Goal: Information Seeking & Learning: Learn about a topic

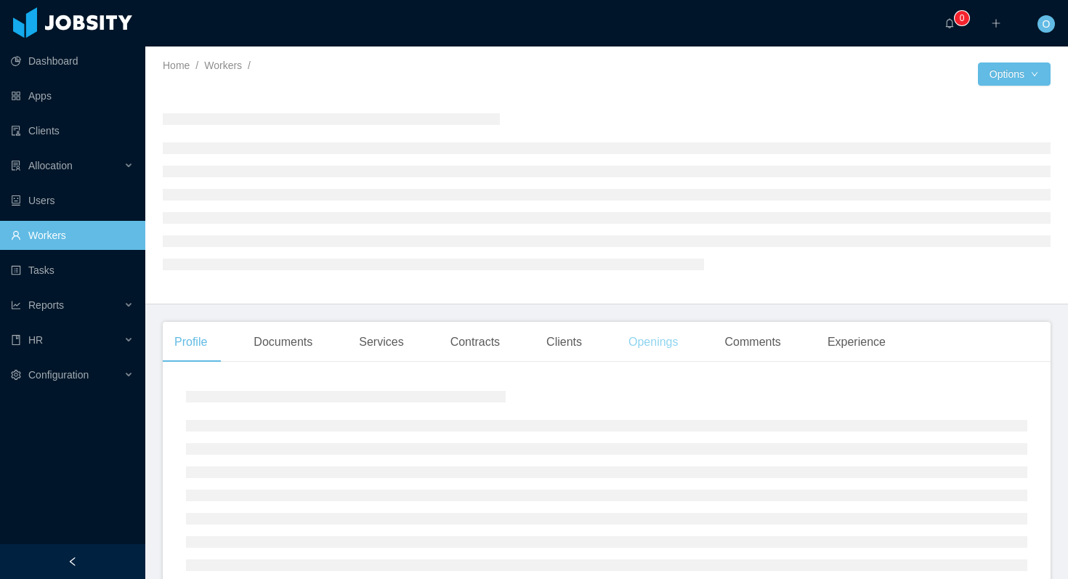
click at [653, 345] on div "Openings" at bounding box center [653, 342] width 73 height 41
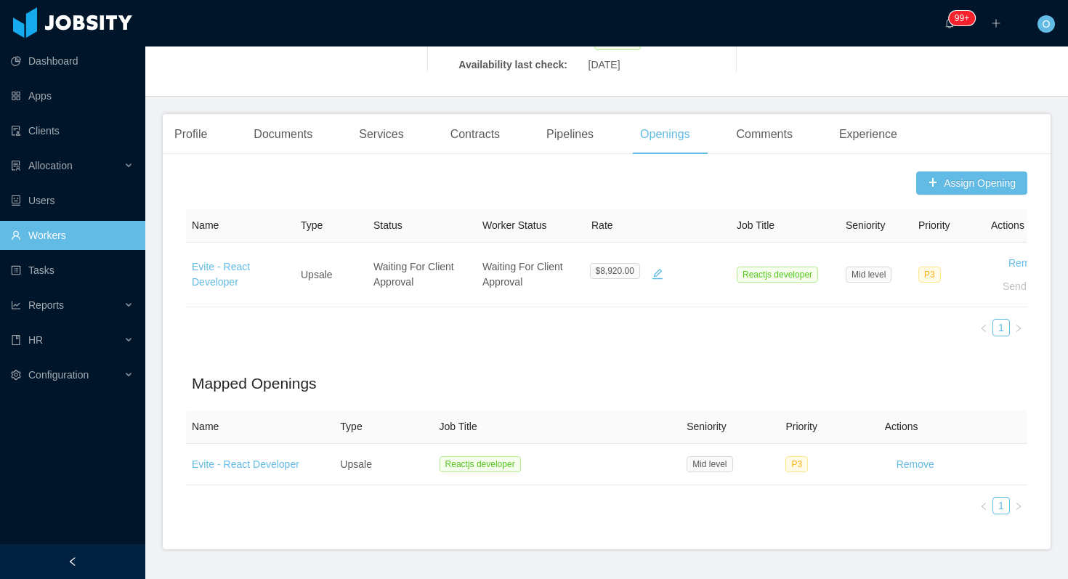
scroll to position [341, 0]
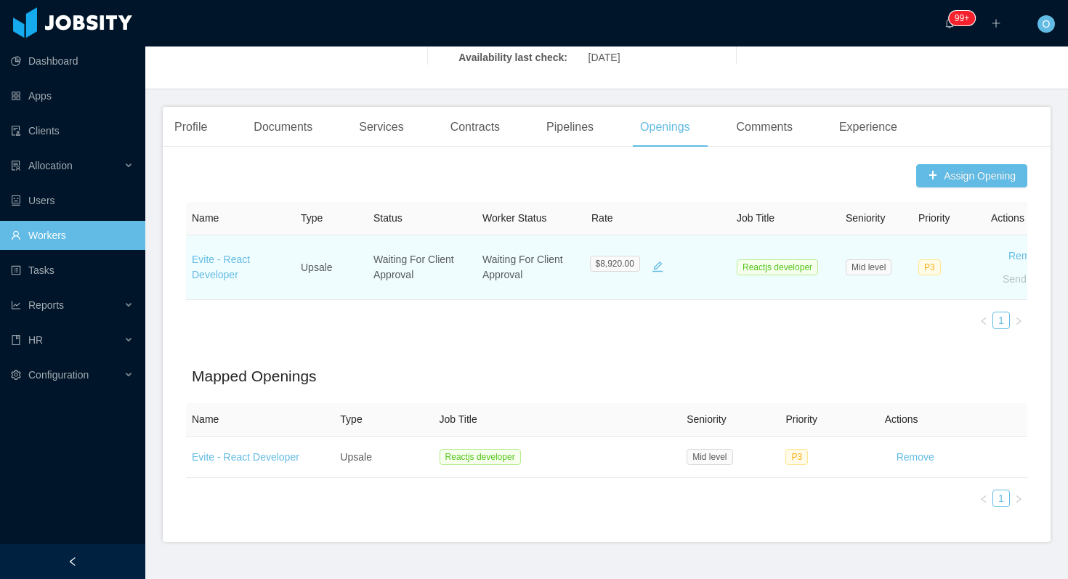
click at [216, 246] on td "Evite - React Developer" at bounding box center [240, 267] width 109 height 65
click at [216, 254] on link "Evite - React Developer" at bounding box center [221, 267] width 58 height 27
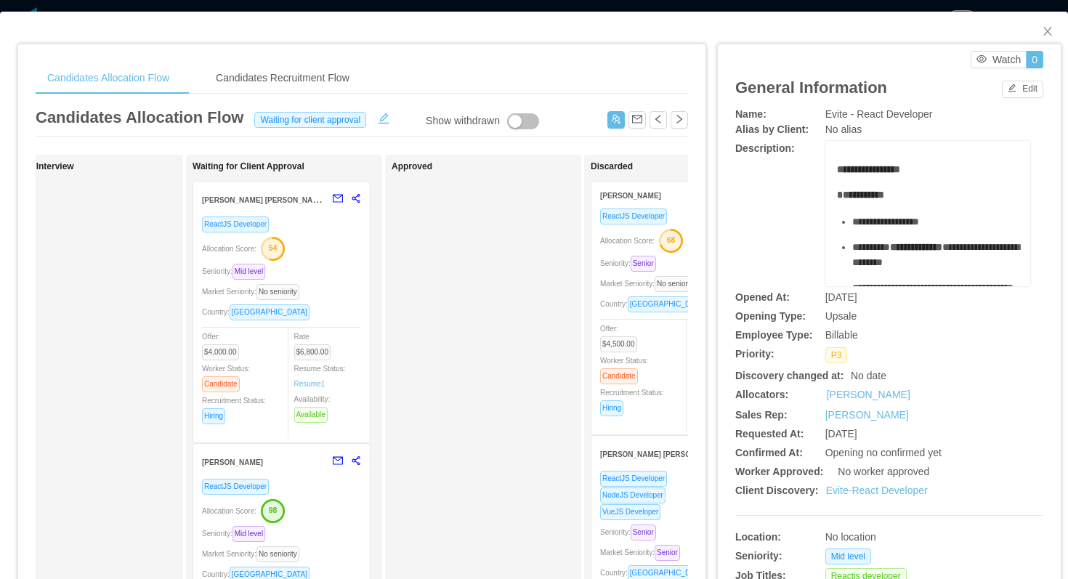
scroll to position [18, 0]
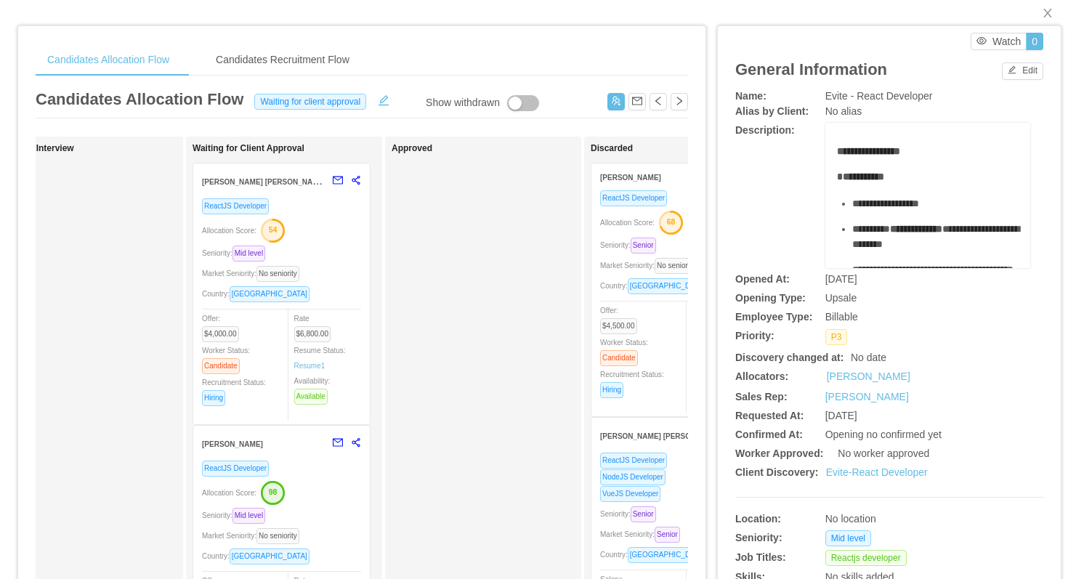
click at [337, 482] on div "Allocation Score: 98" at bounding box center [281, 491] width 159 height 23
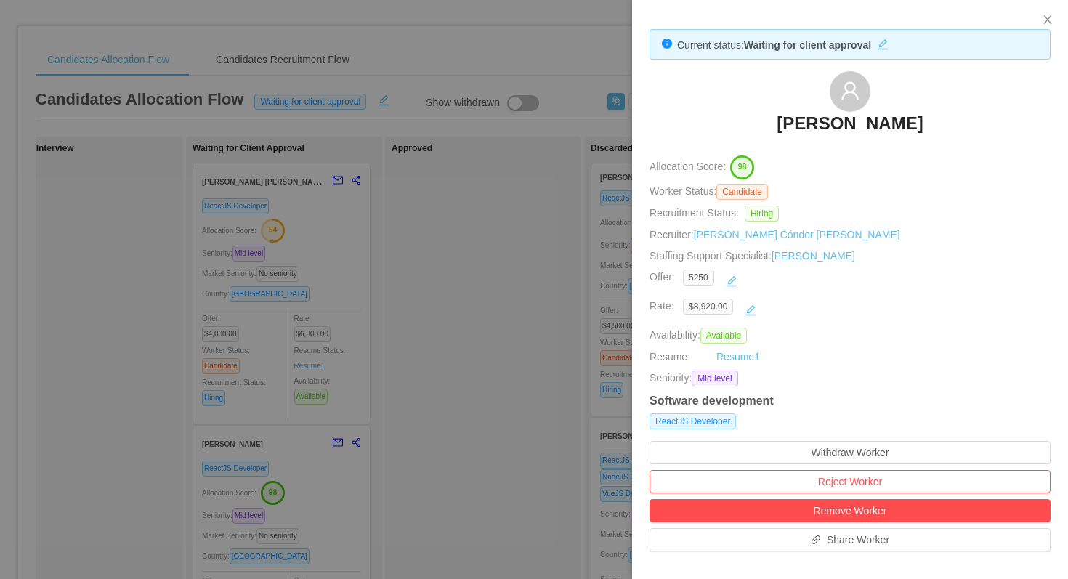
scroll to position [437, 0]
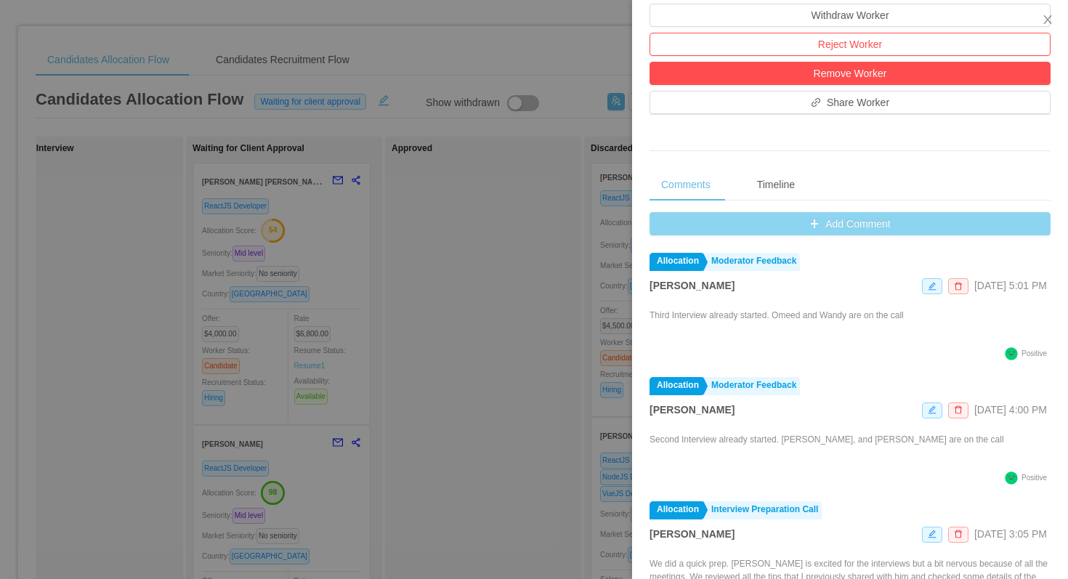
click at [662, 212] on button "Add Comment" at bounding box center [850, 223] width 401 height 23
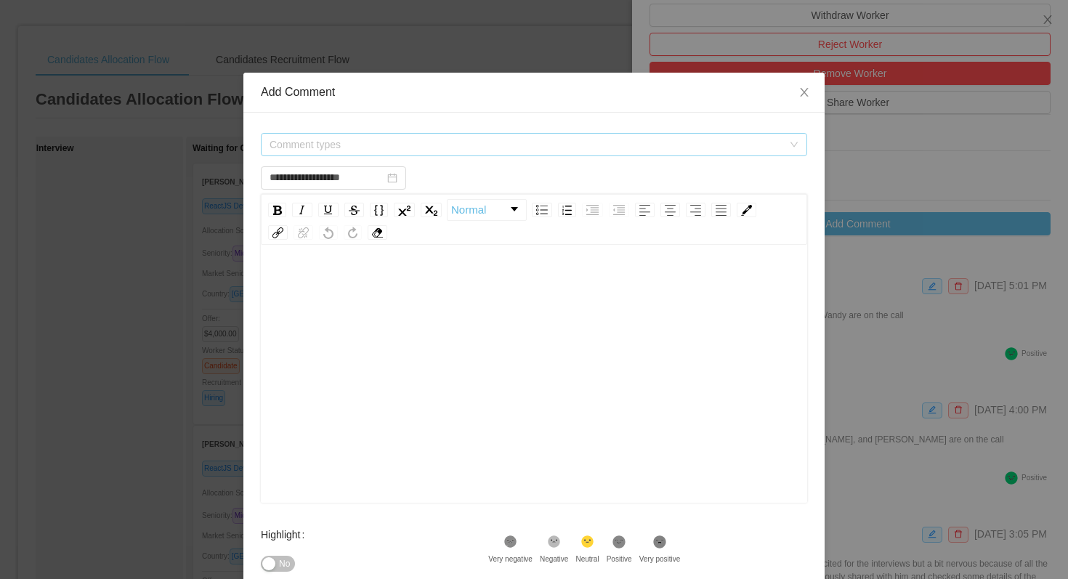
click at [526, 152] on span "Comment types" at bounding box center [530, 145] width 520 height 22
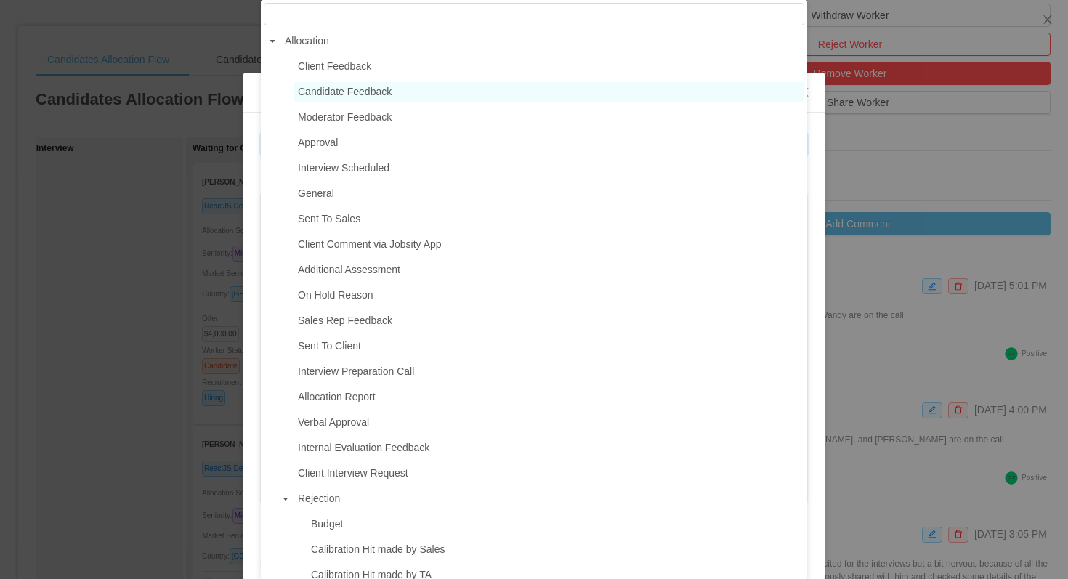
click at [350, 92] on span "Candidate Feedback" at bounding box center [345, 92] width 94 height 12
type input "**********"
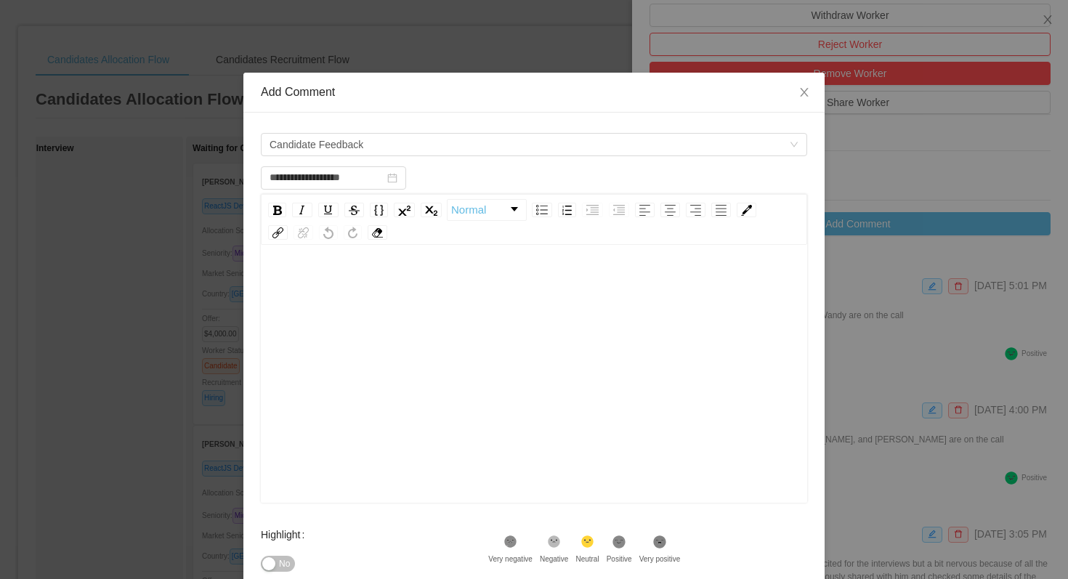
click at [406, 315] on div "rdw-editor" at bounding box center [534, 397] width 524 height 254
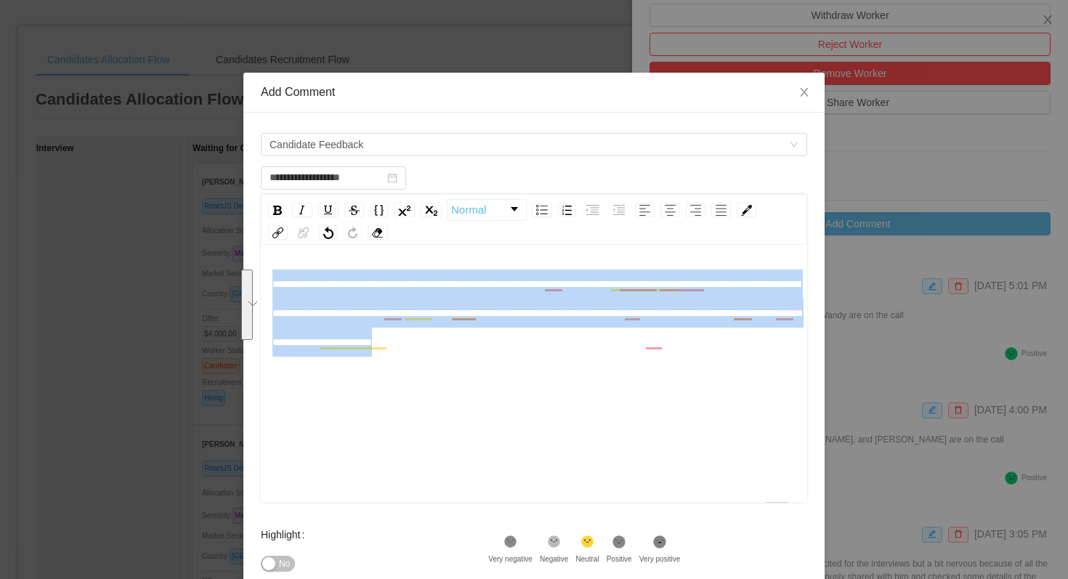
drag, startPoint x: 725, startPoint y: 339, endPoint x: 272, endPoint y: 280, distance: 457.2
click at [272, 280] on div "**********" at bounding box center [534, 313] width 524 height 87
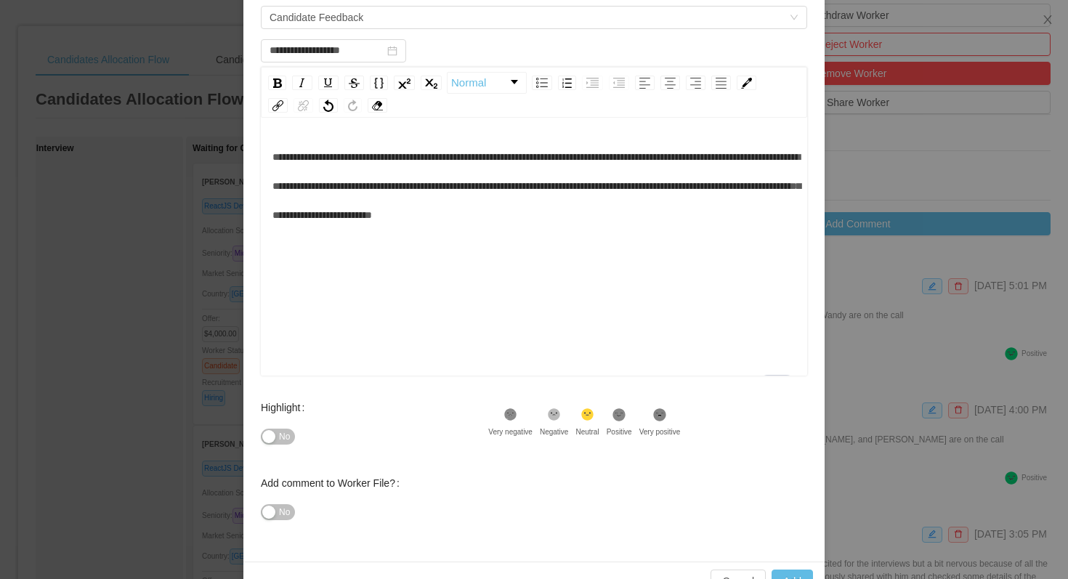
scroll to position [134, 0]
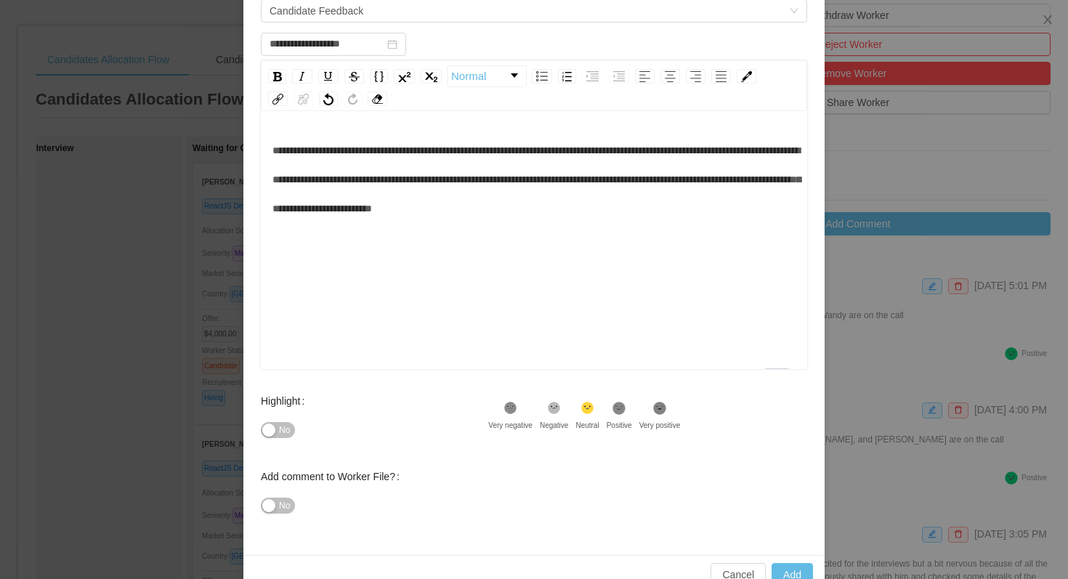
click at [623, 411] on icon at bounding box center [619, 408] width 12 height 12
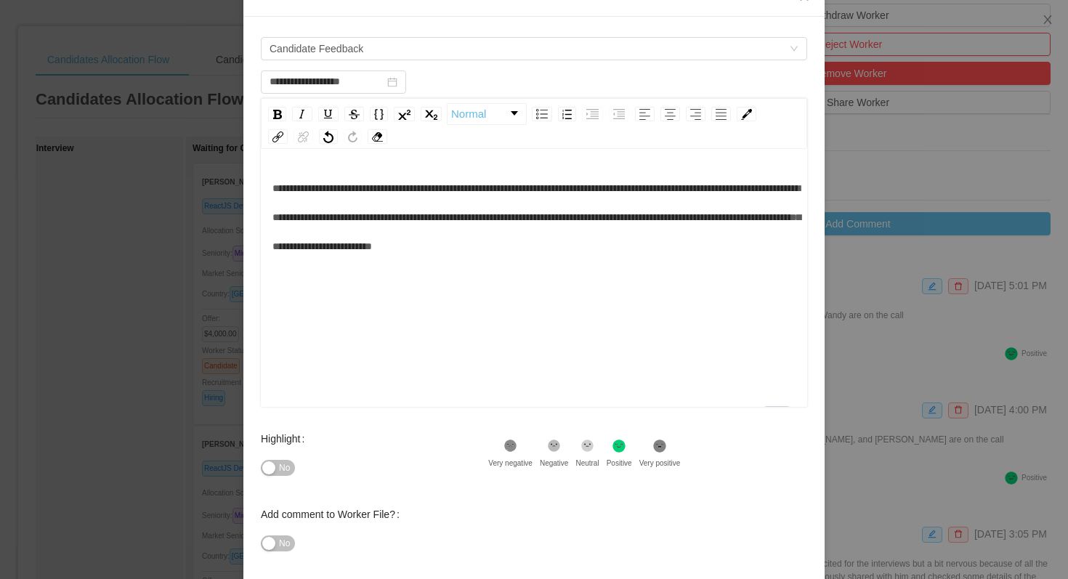
scroll to position [166, 0]
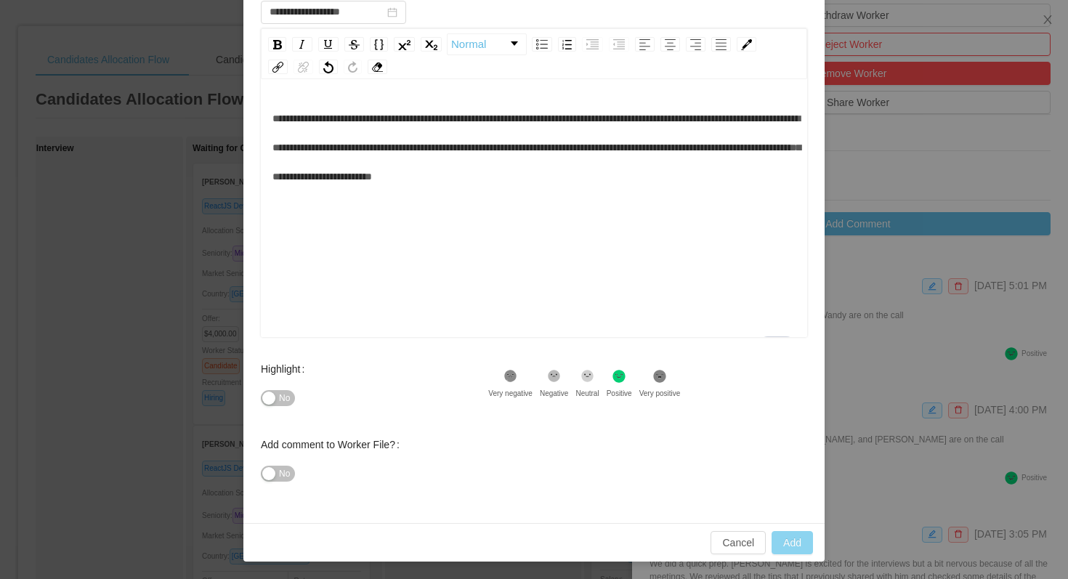
click at [788, 538] on button "Add" at bounding box center [792, 542] width 41 height 23
type input "**********"
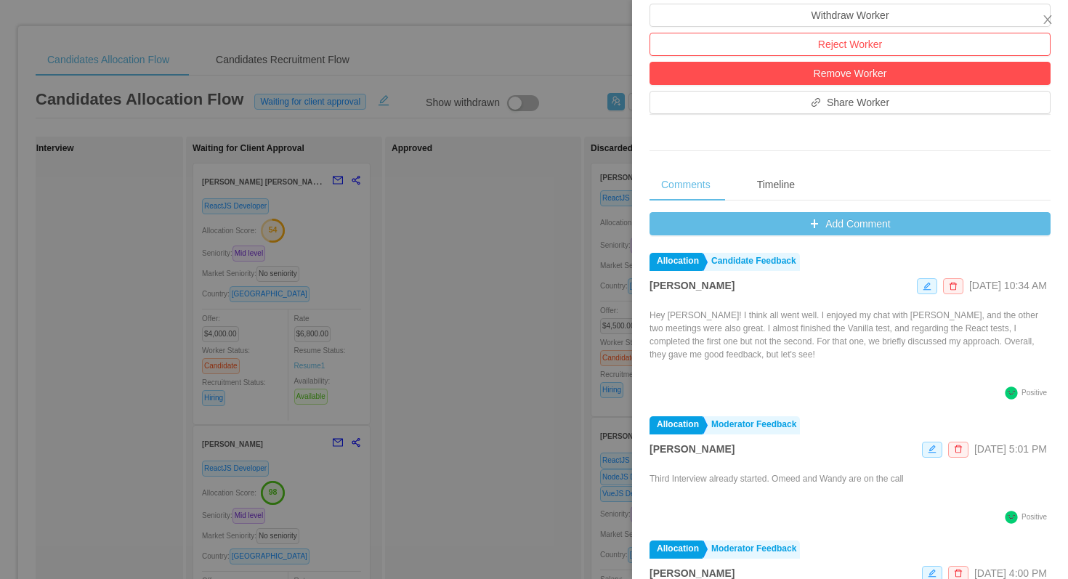
click at [438, 64] on div at bounding box center [534, 289] width 1068 height 579
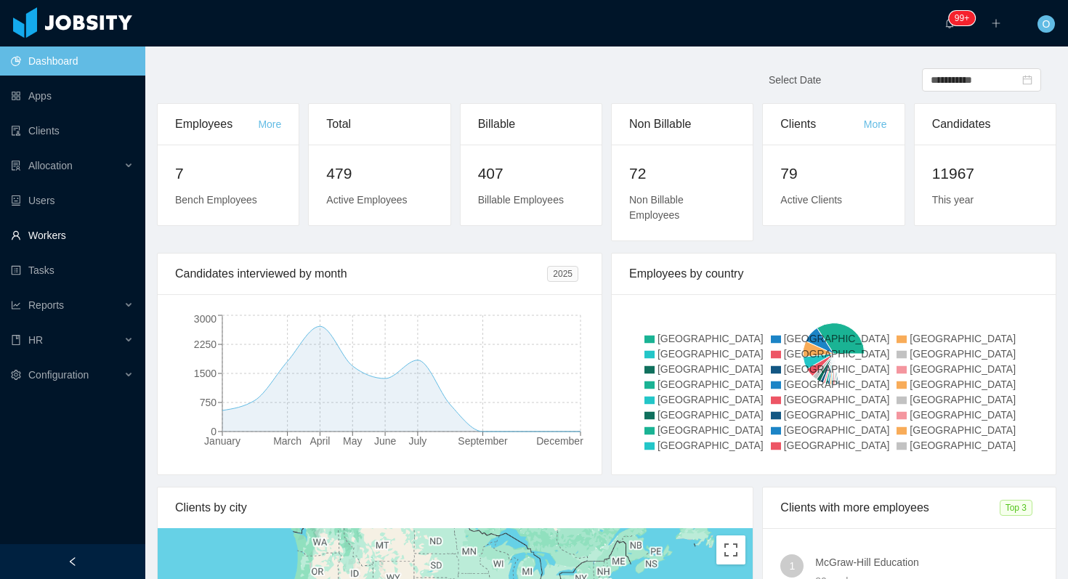
click at [50, 242] on link "Workers" at bounding box center [72, 235] width 123 height 29
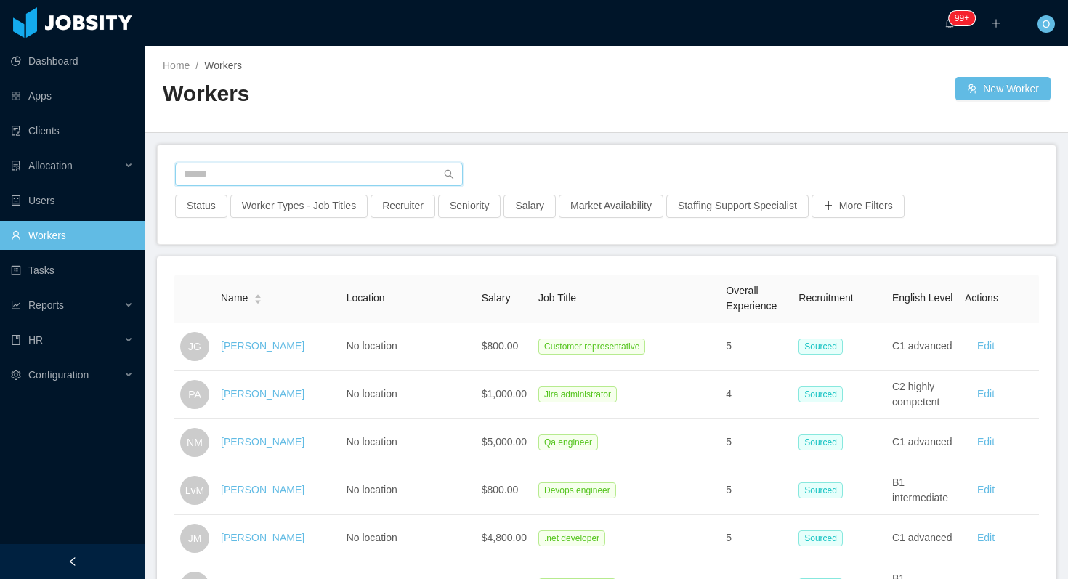
click at [313, 164] on input "text" at bounding box center [319, 174] width 288 height 23
paste input "**********"
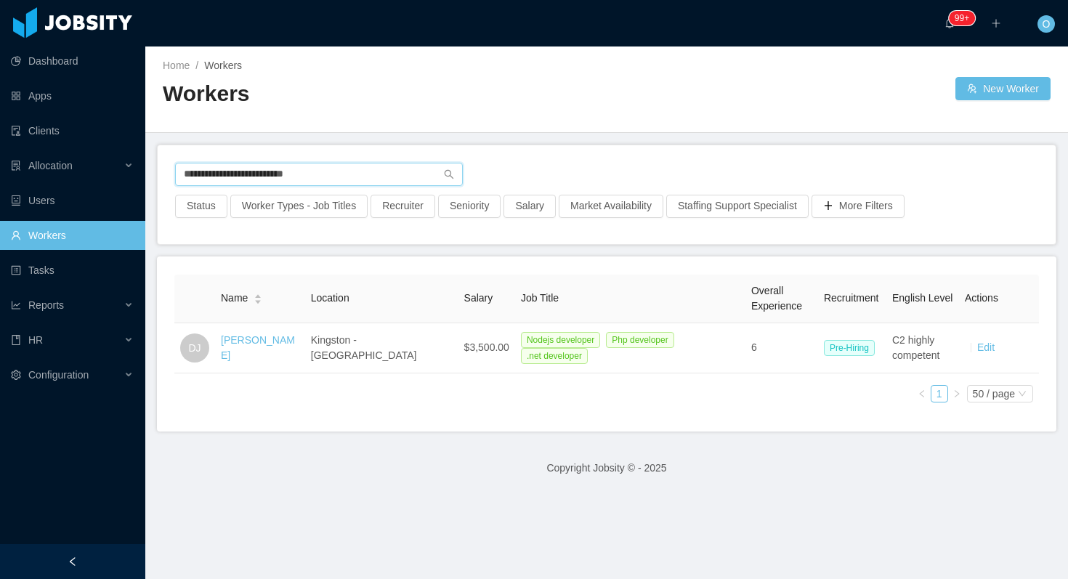
type input "**********"
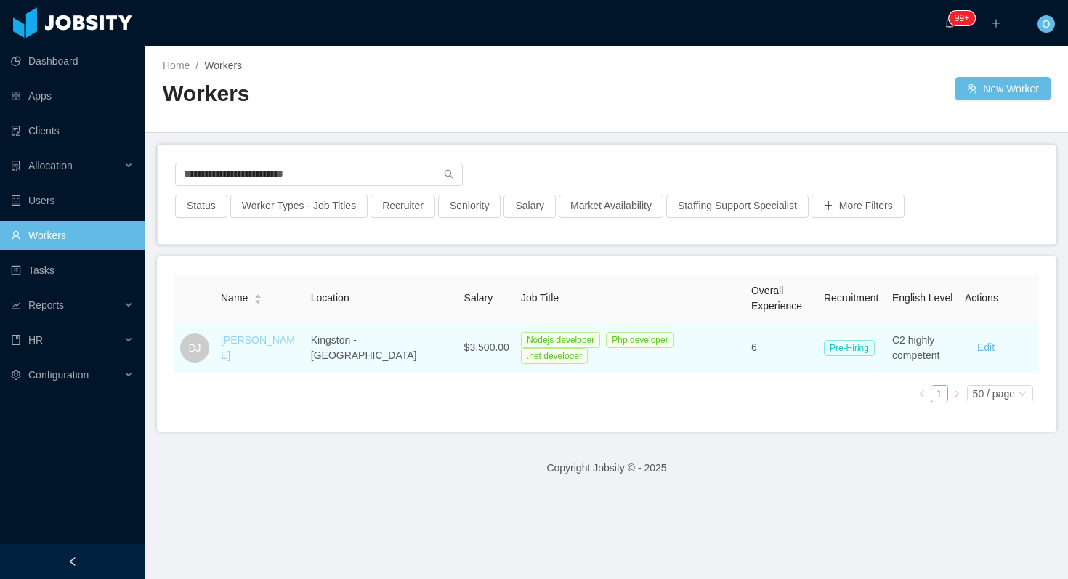
click at [271, 347] on link "[PERSON_NAME]" at bounding box center [258, 347] width 74 height 27
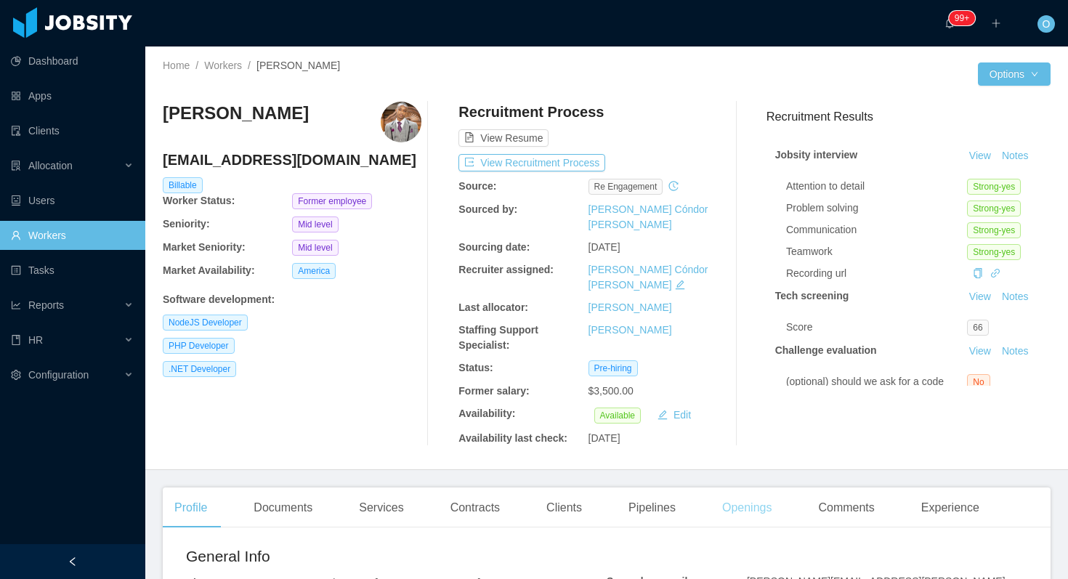
click at [748, 488] on div "Openings" at bounding box center [747, 508] width 73 height 41
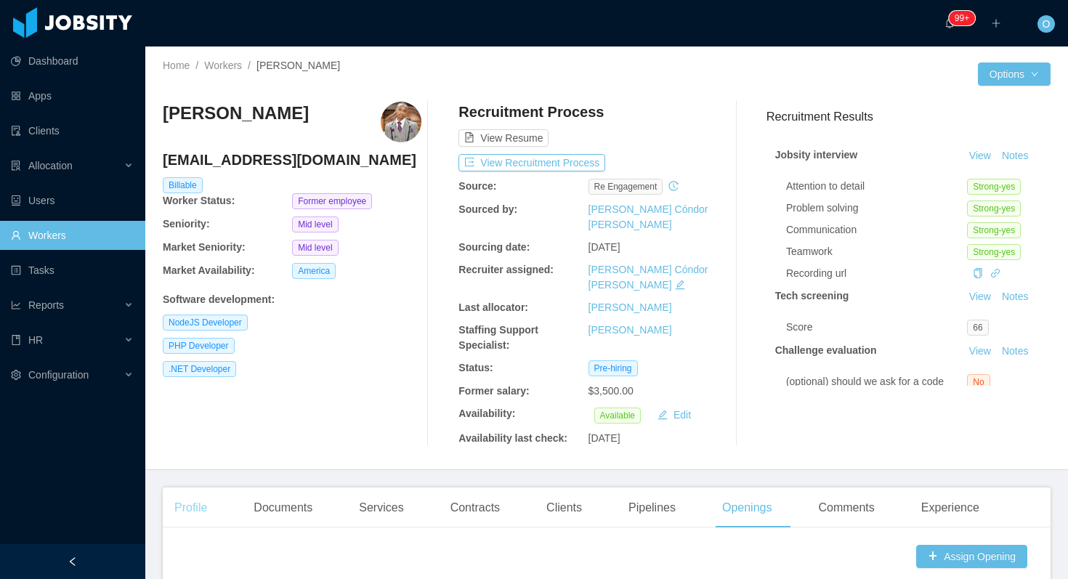
click at [201, 488] on div "Profile" at bounding box center [191, 508] width 56 height 41
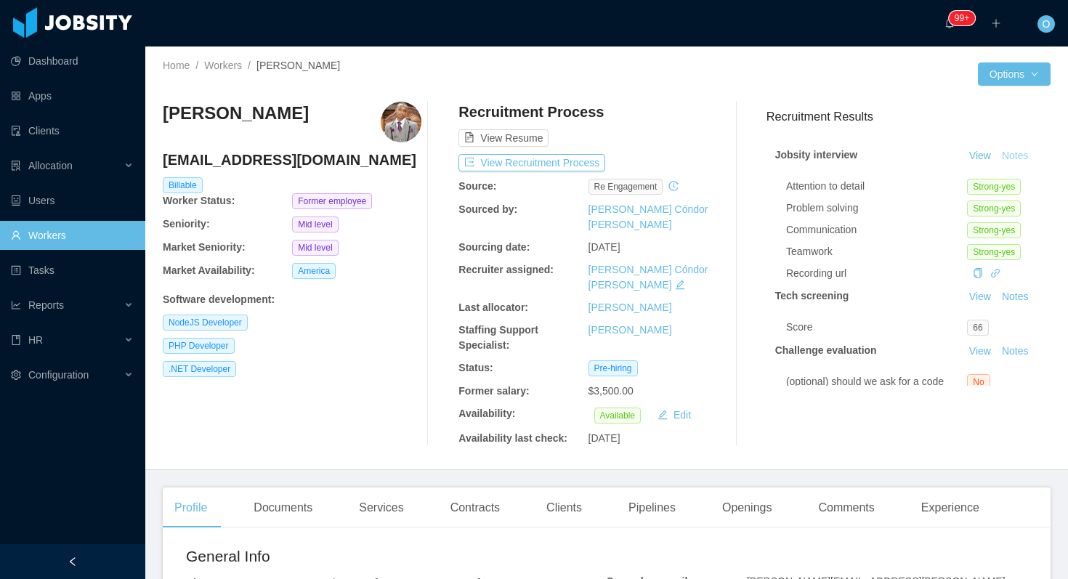
click at [1028, 153] on button "Notes" at bounding box center [1015, 155] width 39 height 17
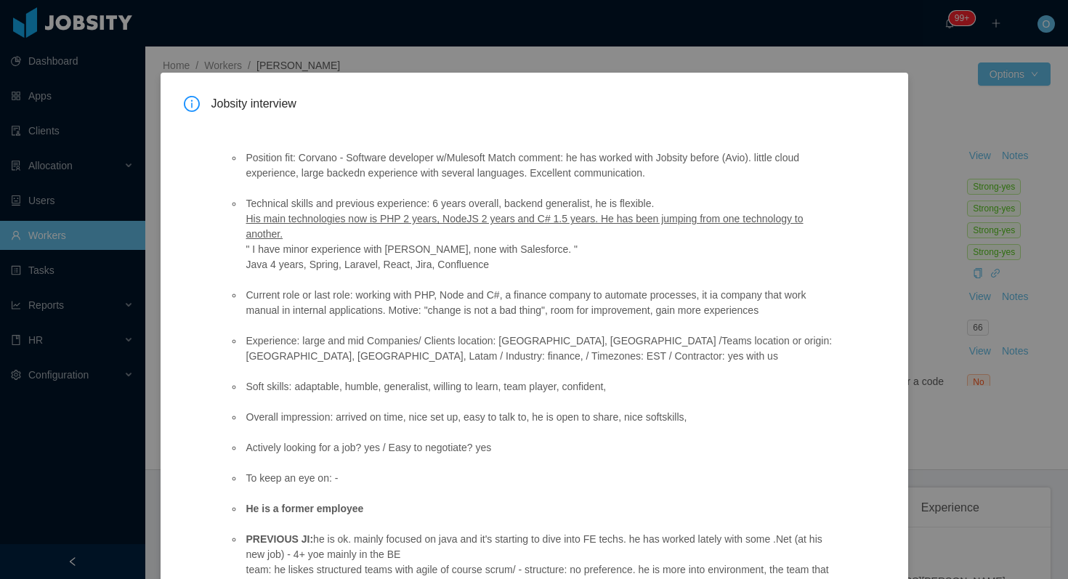
scroll to position [203, 0]
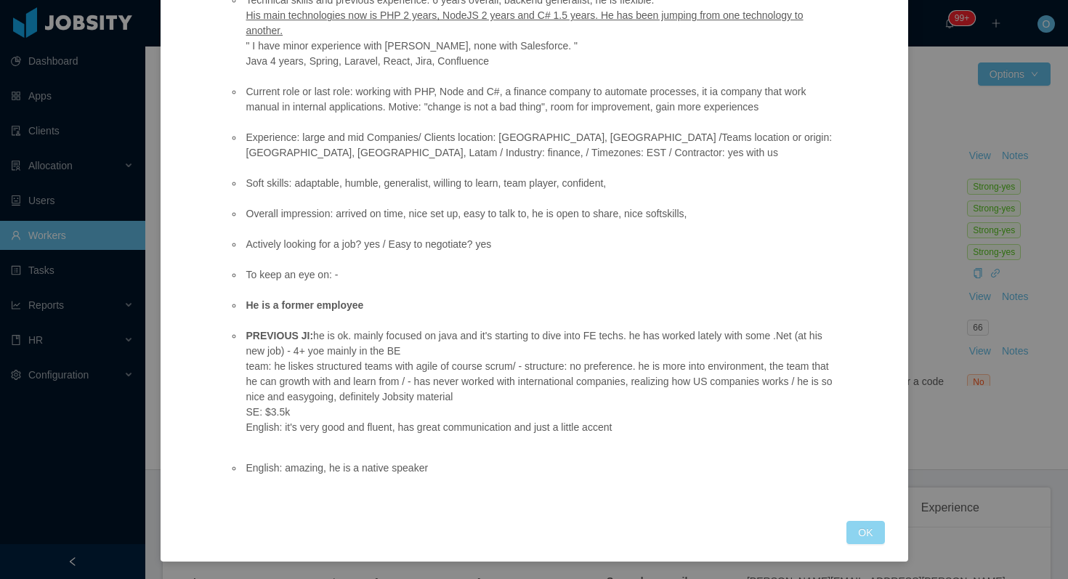
click at [854, 531] on button "OK" at bounding box center [865, 532] width 38 height 23
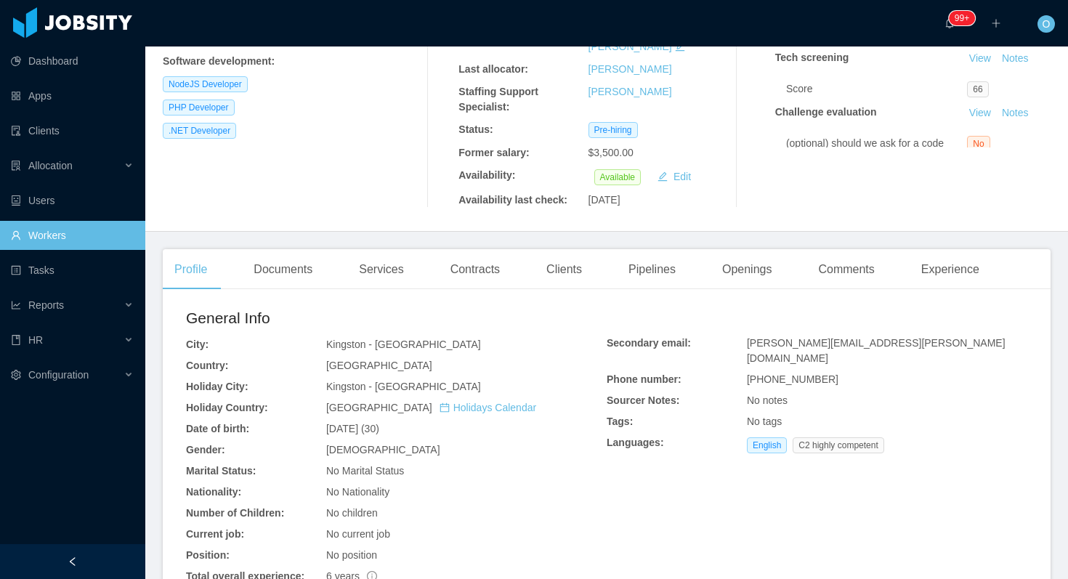
scroll to position [142, 0]
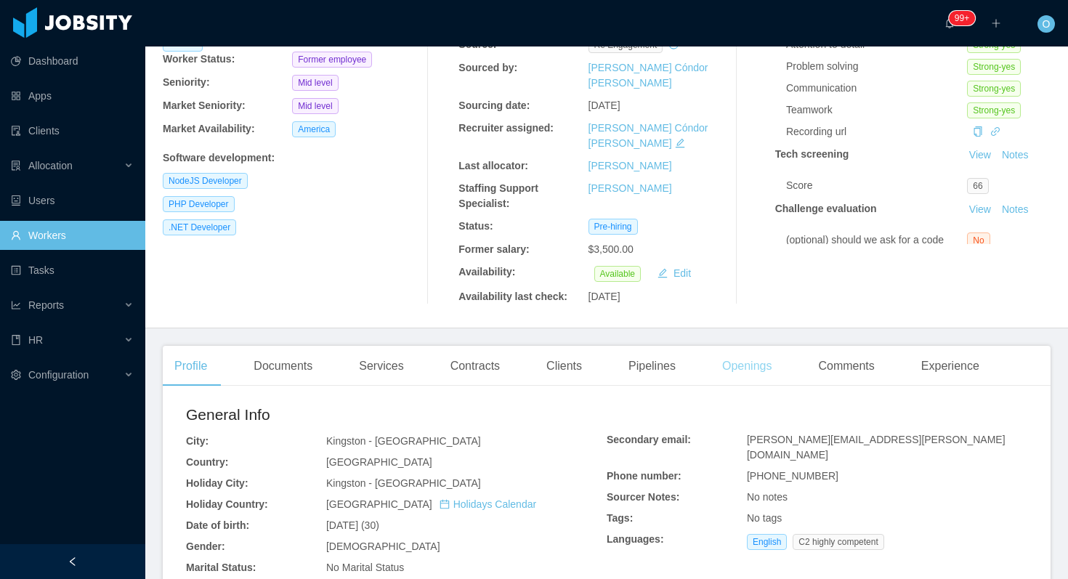
click at [722, 346] on div "Openings" at bounding box center [747, 366] width 73 height 41
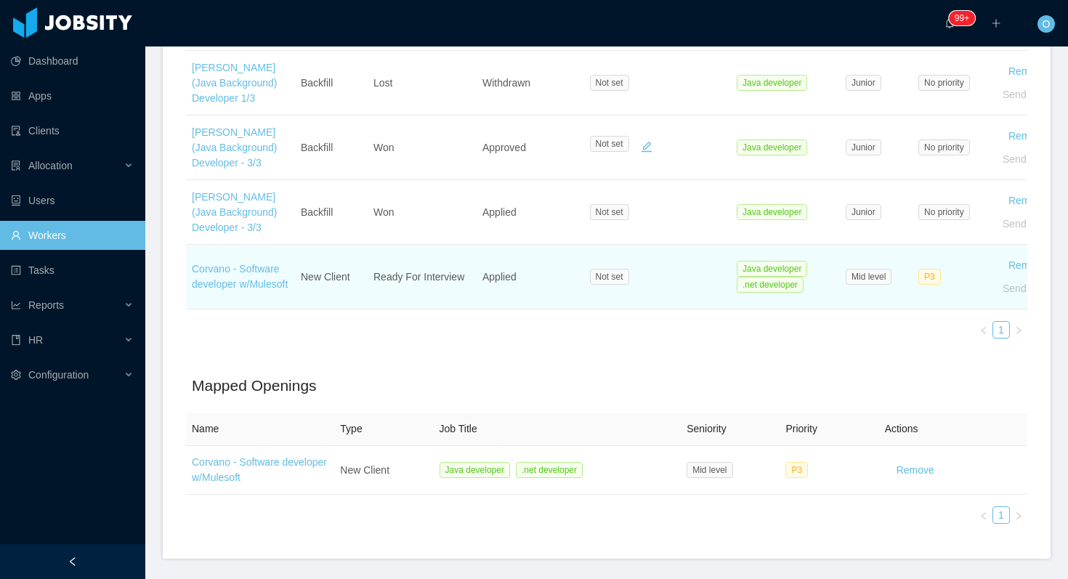
scroll to position [776, 0]
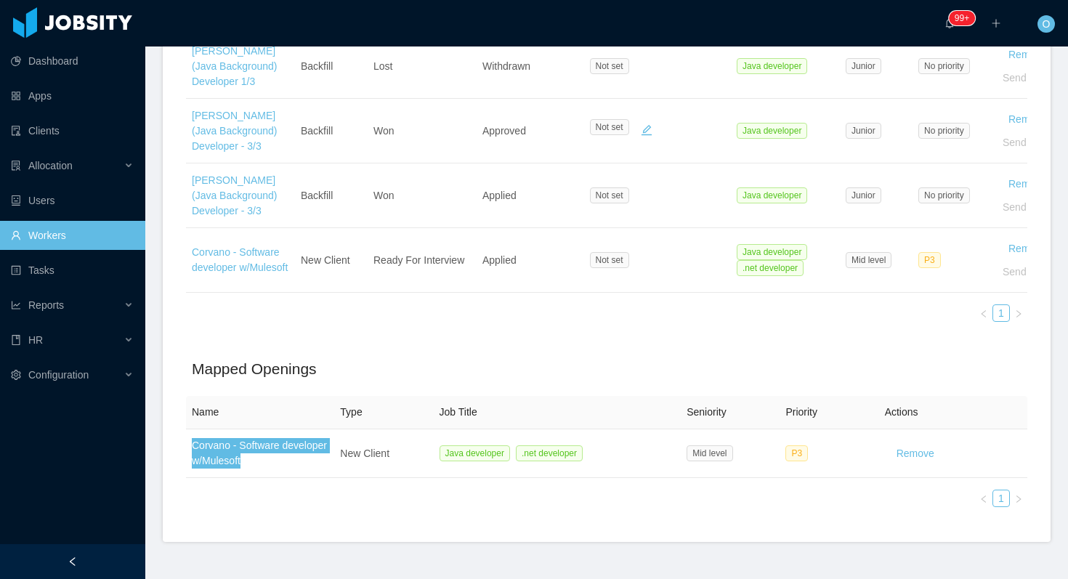
drag, startPoint x: 264, startPoint y: 414, endPoint x: 693, endPoint y: 19, distance: 583.1
click at [0, 0] on section "Dashboard Apps Clients Allocation Users Workers Tasks Reports HR Configuration …" at bounding box center [534, 289] width 1068 height 579
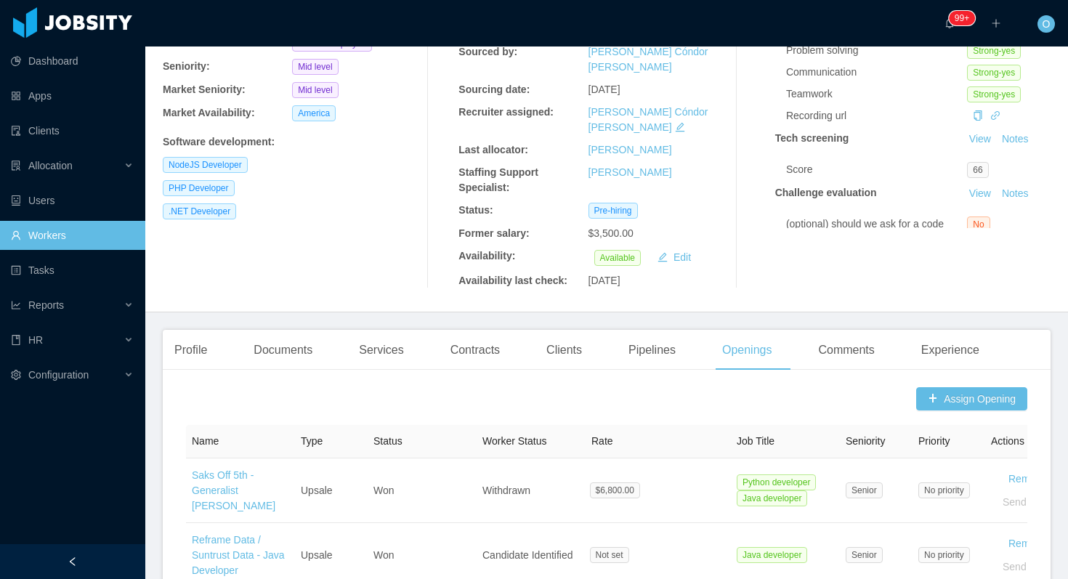
scroll to position [0, 0]
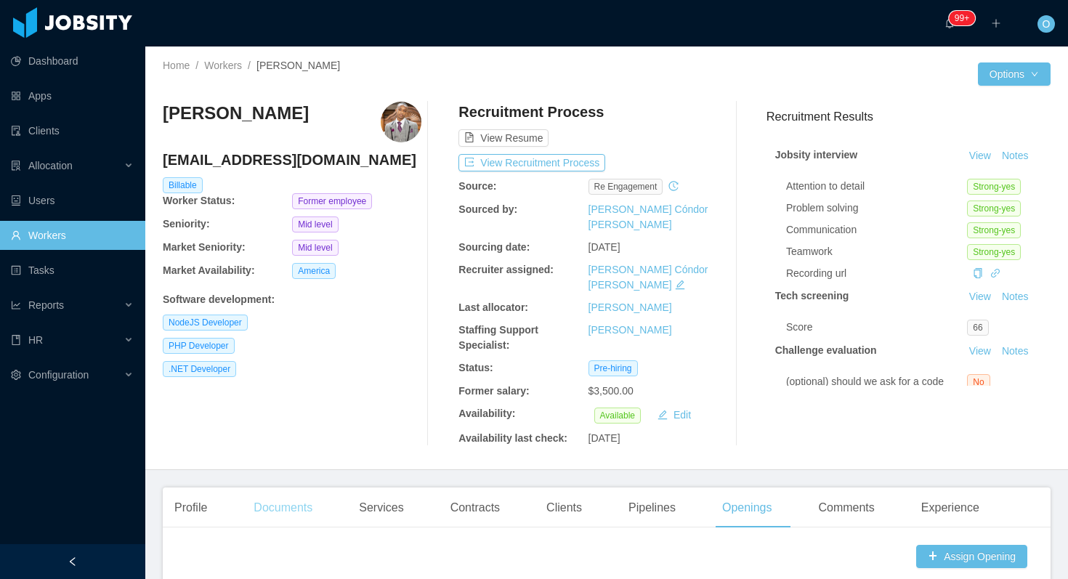
click at [270, 488] on div "Documents" at bounding box center [283, 508] width 82 height 41
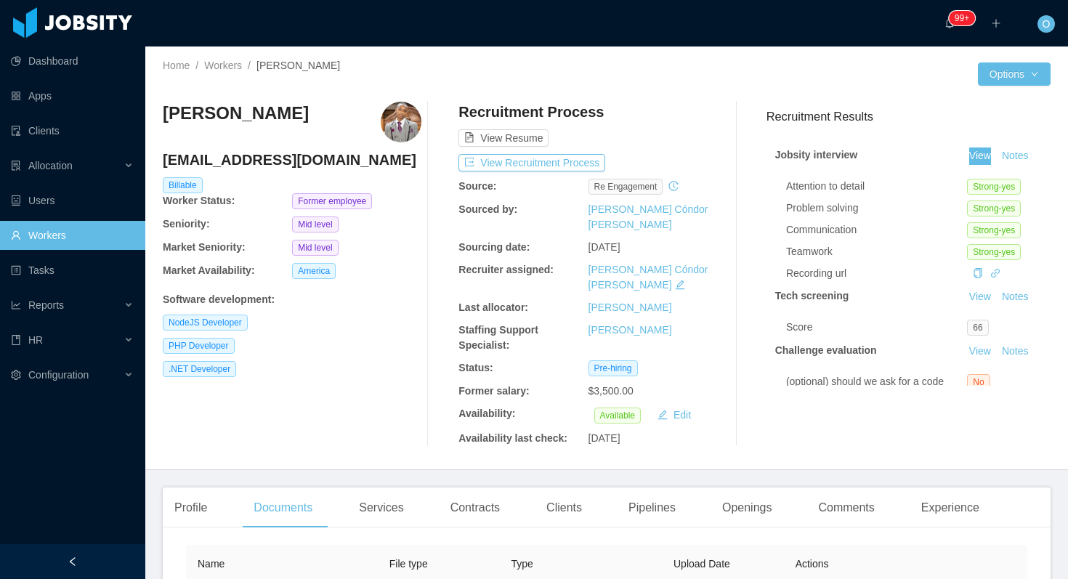
drag, startPoint x: 977, startPoint y: 155, endPoint x: 812, endPoint y: 7, distance: 221.3
click at [0, 0] on section "Dashboard Apps Clients Allocation Users Workers Tasks Reports HR Configuration …" at bounding box center [534, 289] width 1068 height 579
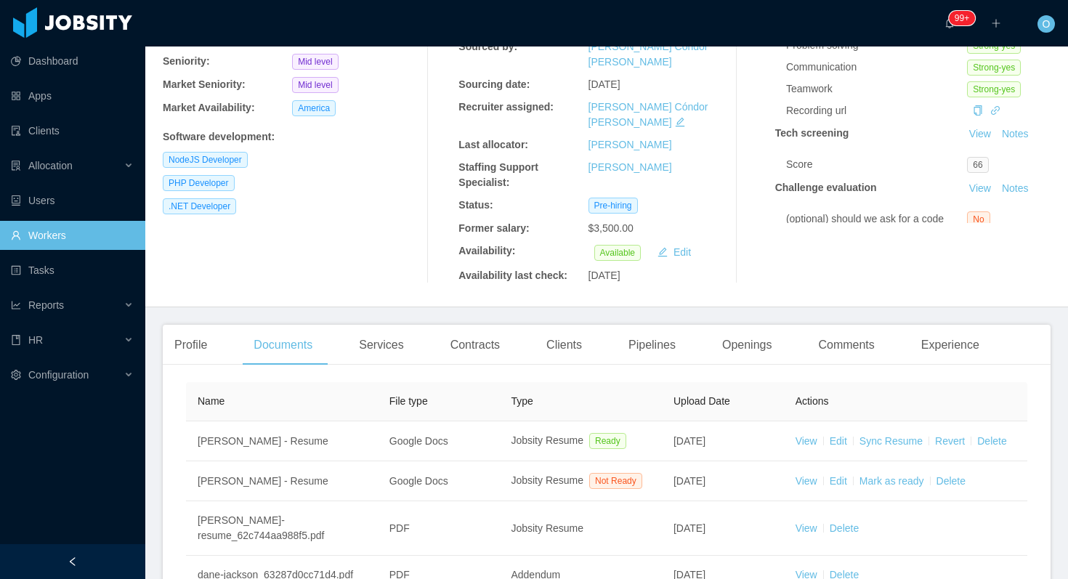
scroll to position [190, 0]
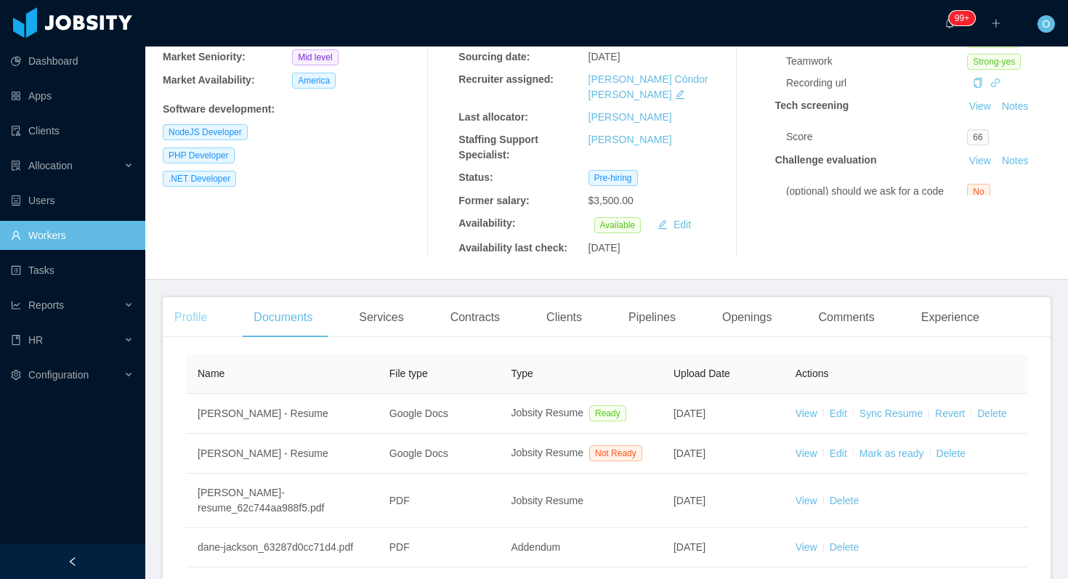
click at [190, 297] on div "Profile" at bounding box center [191, 317] width 56 height 41
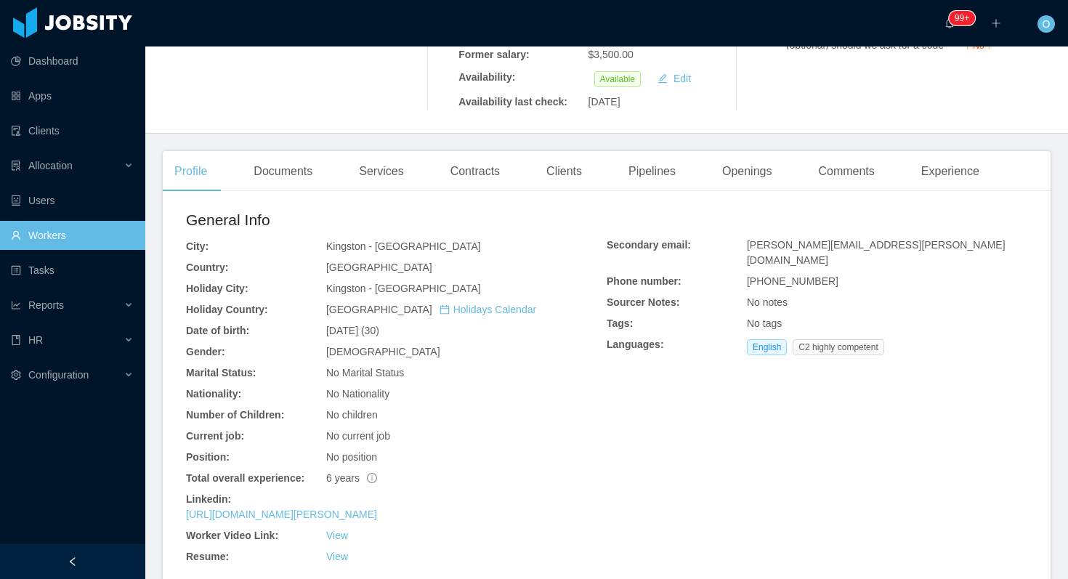
scroll to position [344, 0]
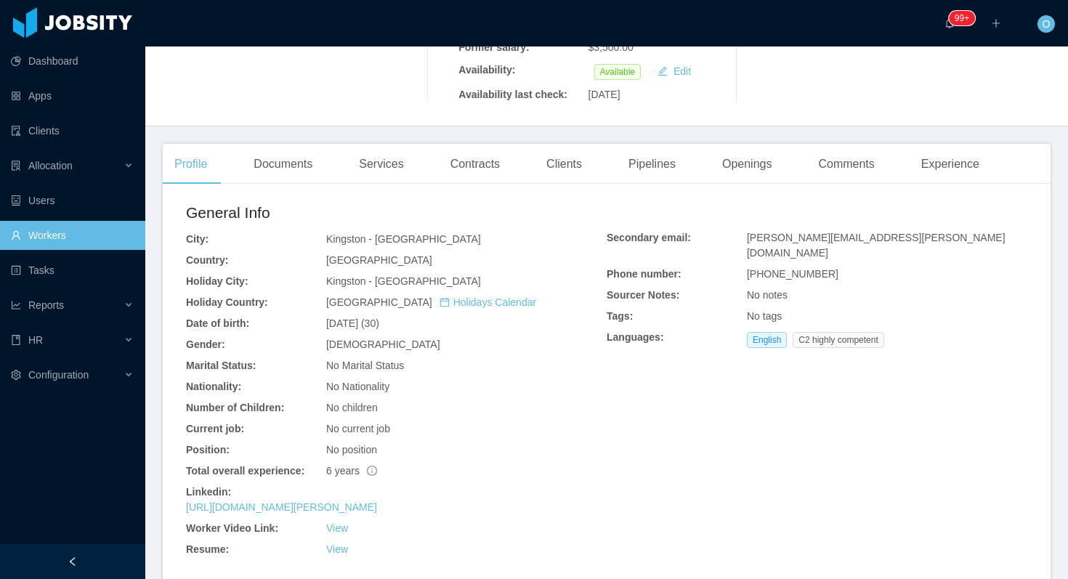
drag, startPoint x: 370, startPoint y: 478, endPoint x: 679, endPoint y: 6, distance: 564.7
click at [0, 0] on section "Dashboard Apps Clients Allocation Users Workers Tasks Reports HR Configuration …" at bounding box center [534, 289] width 1068 height 579
click at [294, 144] on div "Documents" at bounding box center [283, 164] width 82 height 41
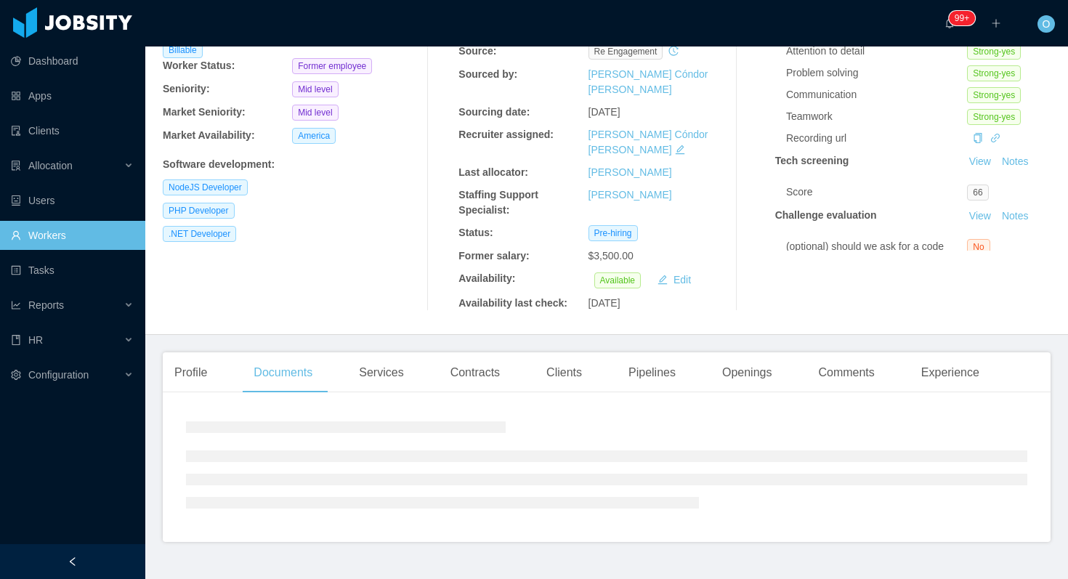
scroll to position [344, 0]
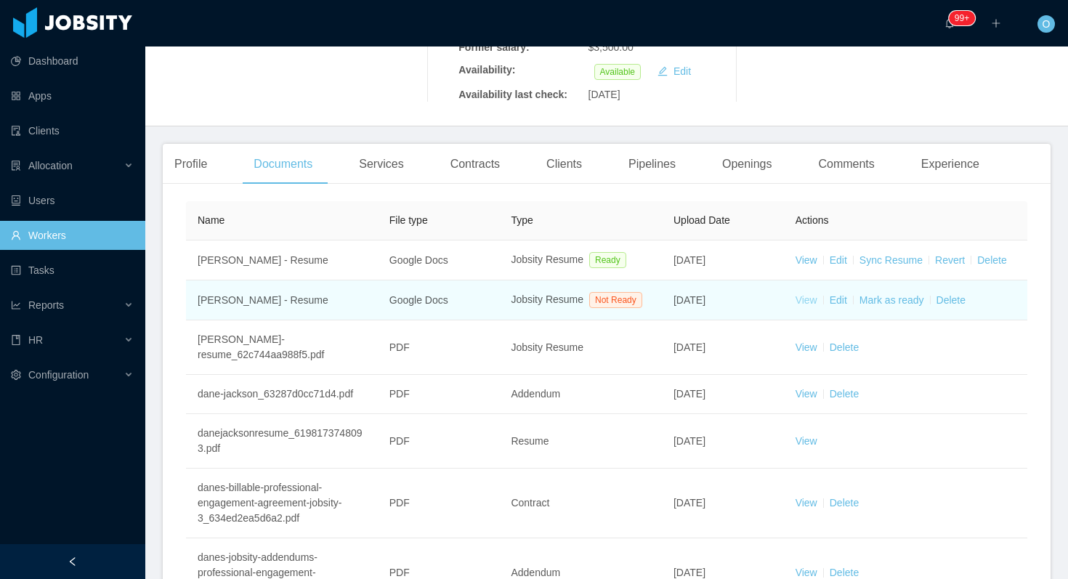
click at [798, 294] on link "View" at bounding box center [807, 300] width 22 height 12
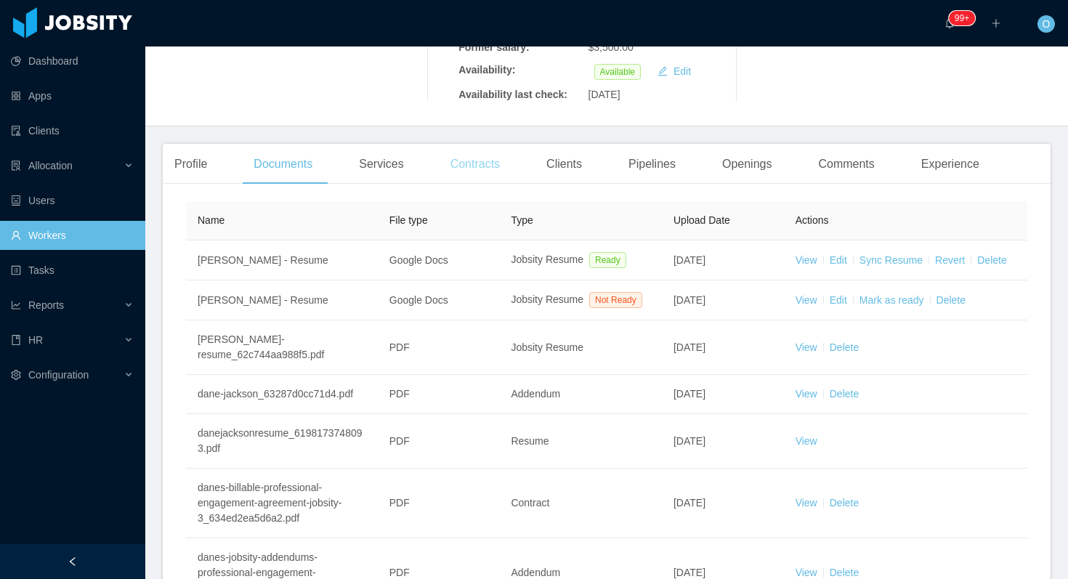
scroll to position [0, 0]
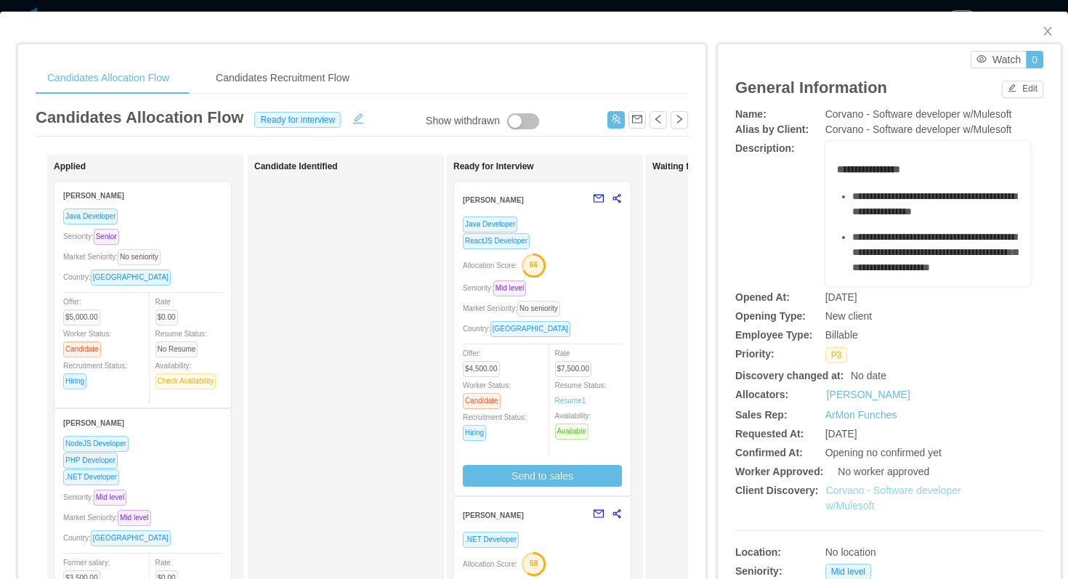
click at [873, 492] on link "Corvano - Software developer w/Mulesoft" at bounding box center [893, 498] width 135 height 27
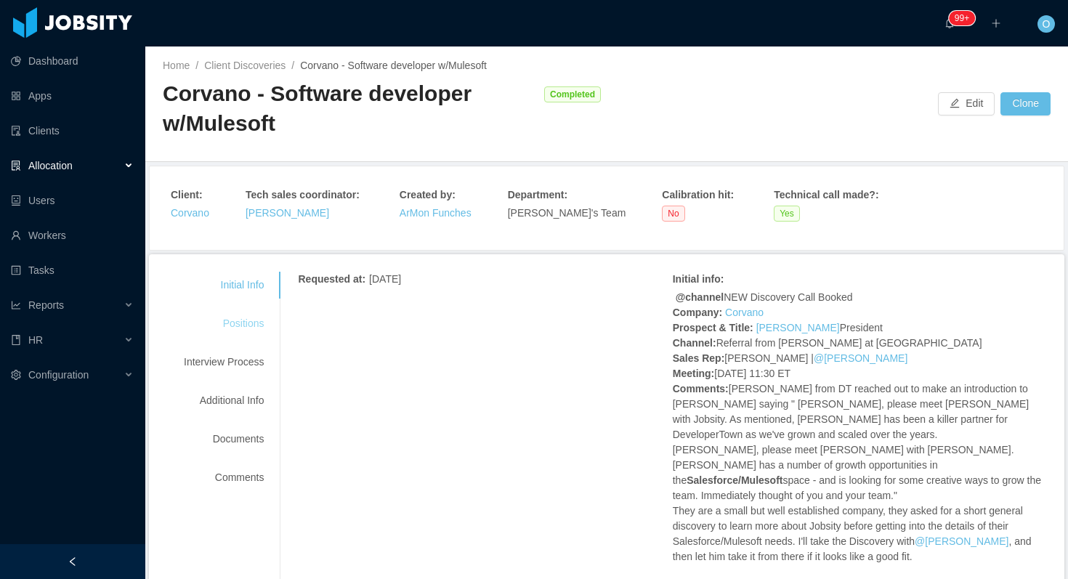
click at [258, 317] on div "Positions" at bounding box center [223, 323] width 115 height 27
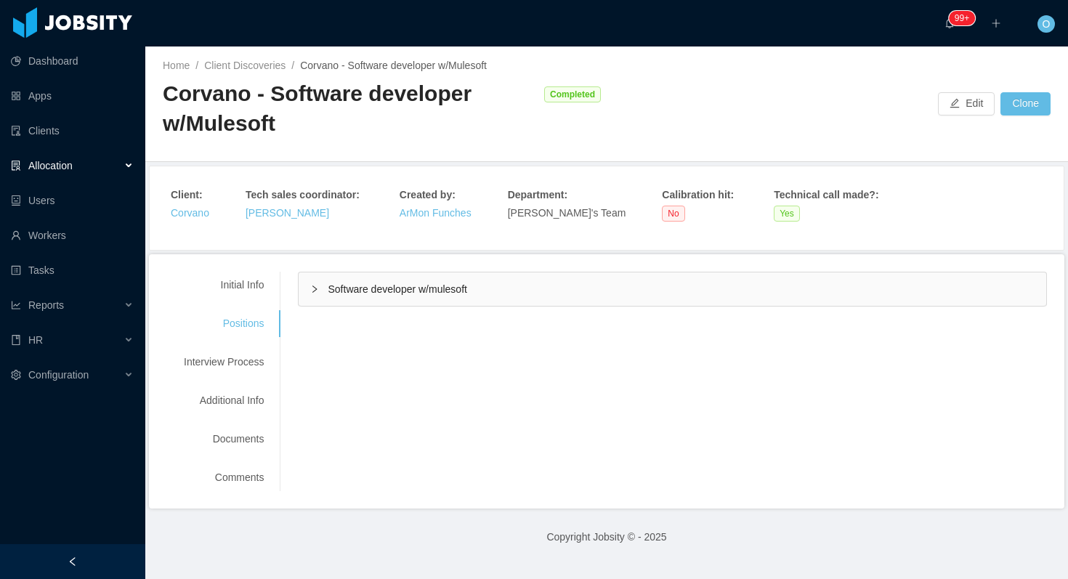
click at [323, 288] on div "Software developer w/mulesoft" at bounding box center [673, 288] width 748 height 33
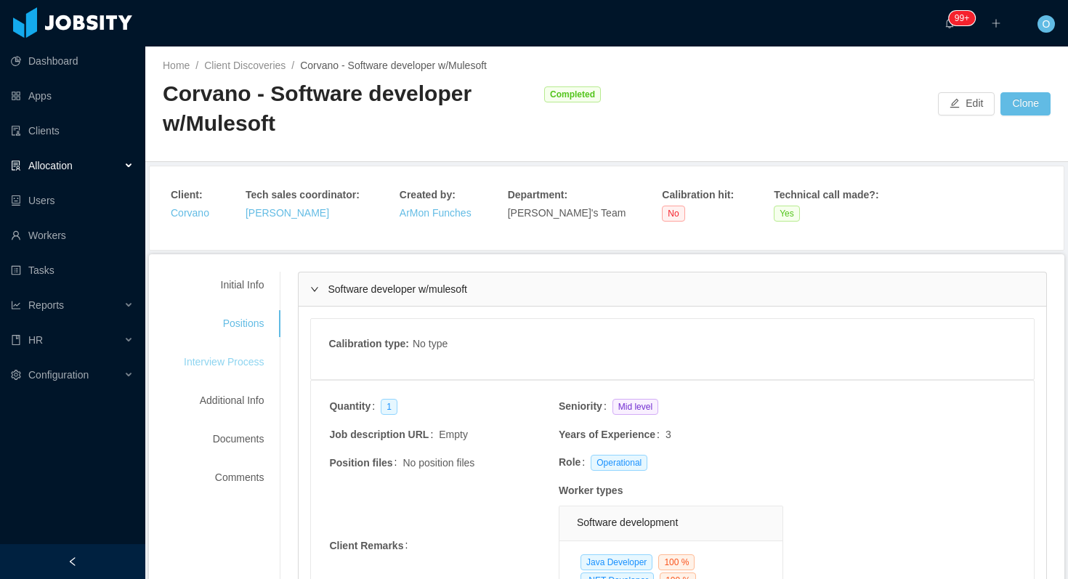
click at [243, 366] on div "Interview Process" at bounding box center [223, 362] width 115 height 27
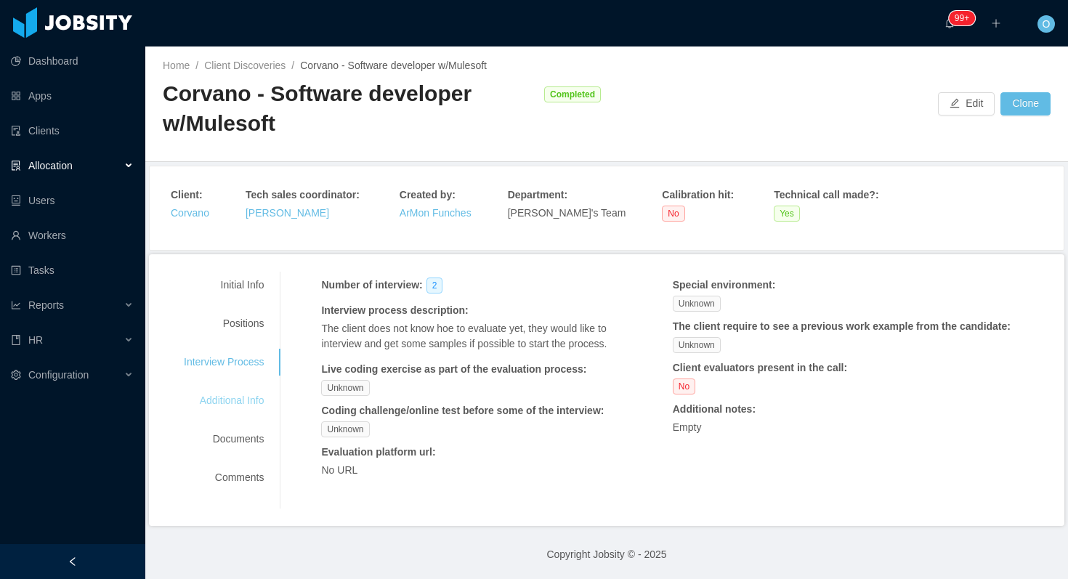
click at [263, 410] on div "Additional Info" at bounding box center [223, 400] width 115 height 27
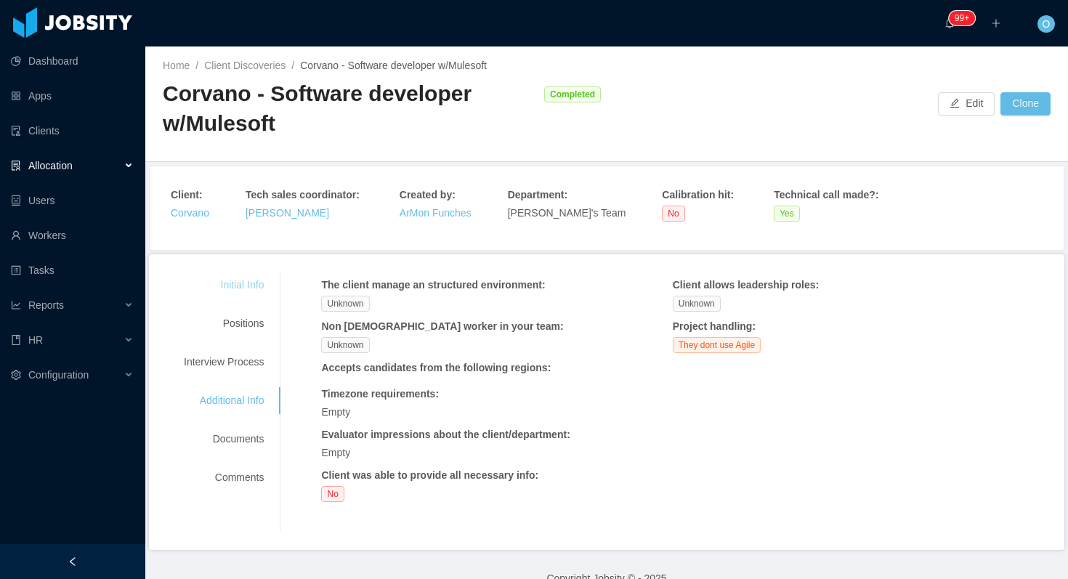
click at [244, 293] on div "Initial Info" at bounding box center [223, 285] width 115 height 27
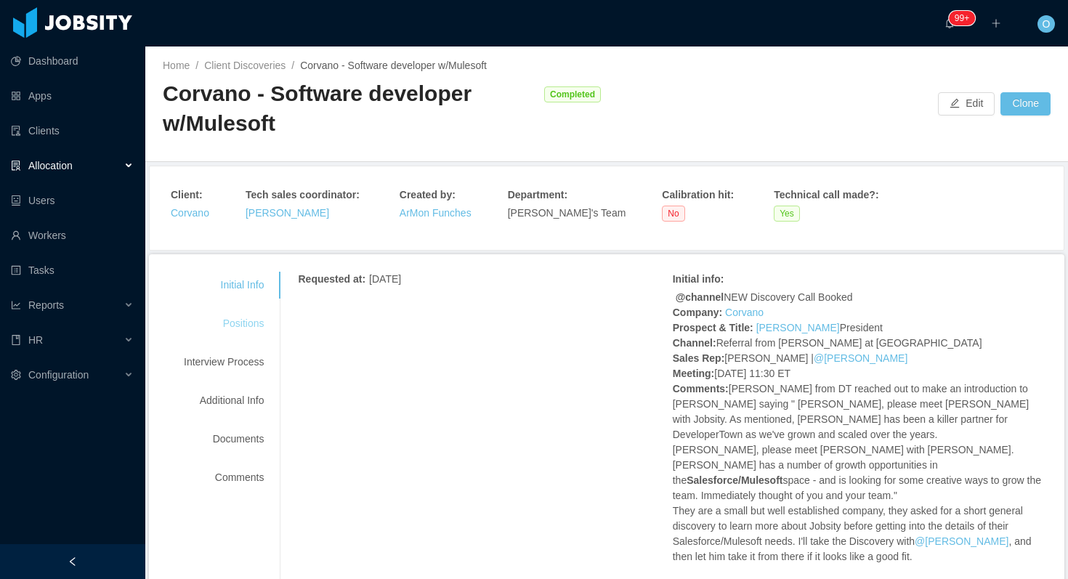
click at [236, 313] on div "Positions" at bounding box center [223, 323] width 115 height 27
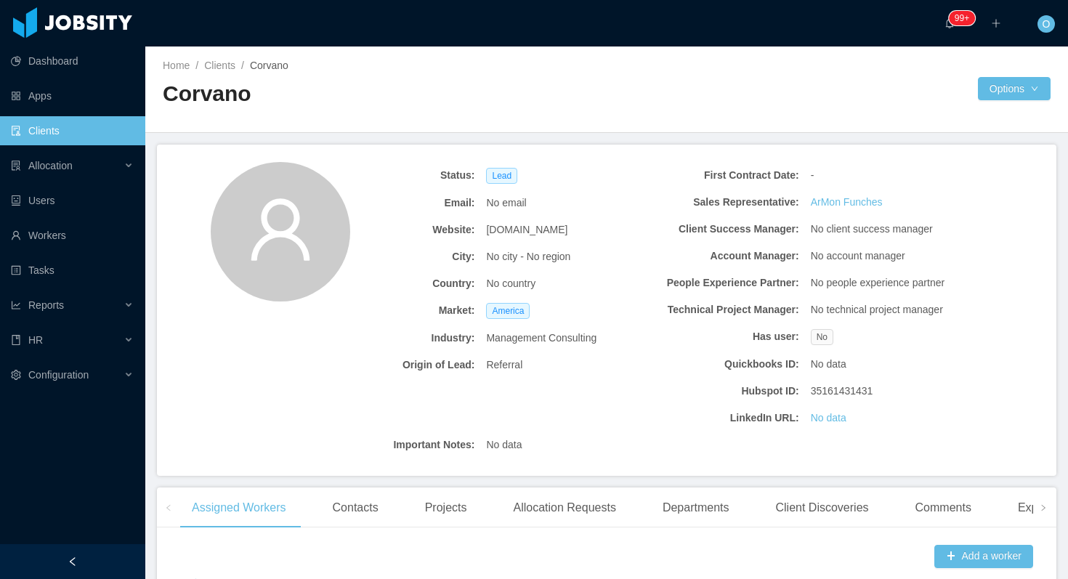
click at [518, 227] on span "[DOMAIN_NAME]" at bounding box center [526, 229] width 81 height 15
copy span "[DOMAIN_NAME]"
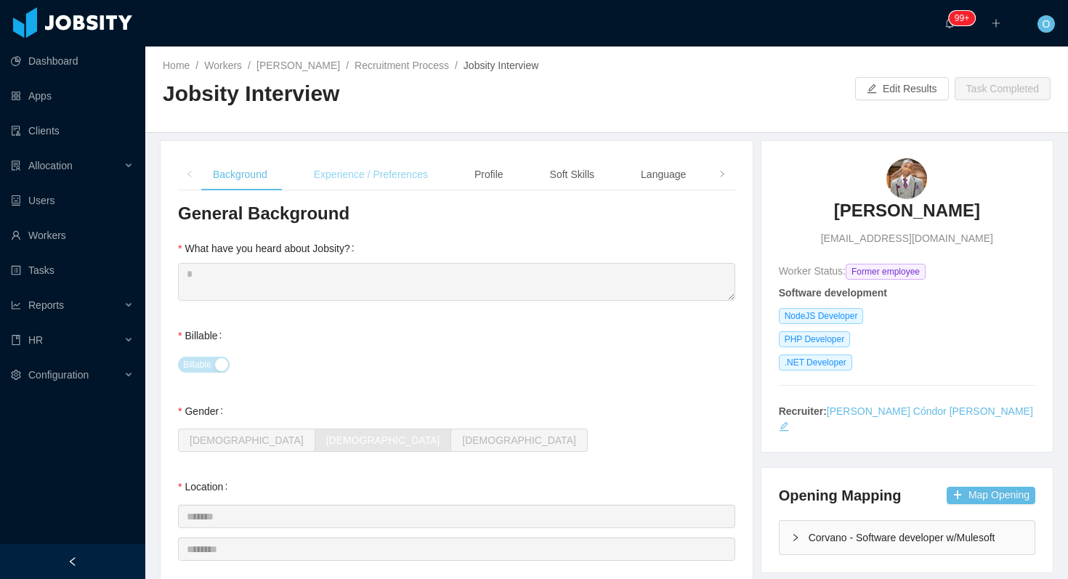
click at [385, 173] on div "Experience / Preferences" at bounding box center [370, 174] width 137 height 33
